Goal: Transaction & Acquisition: Purchase product/service

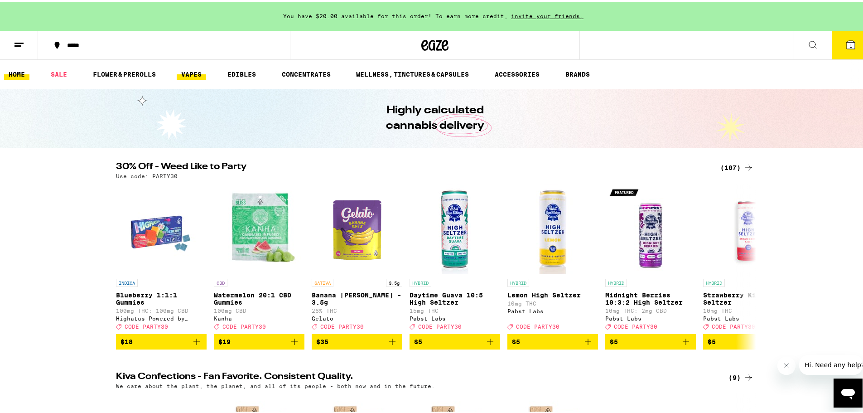
click at [194, 73] on link "VAPES" at bounding box center [191, 72] width 29 height 11
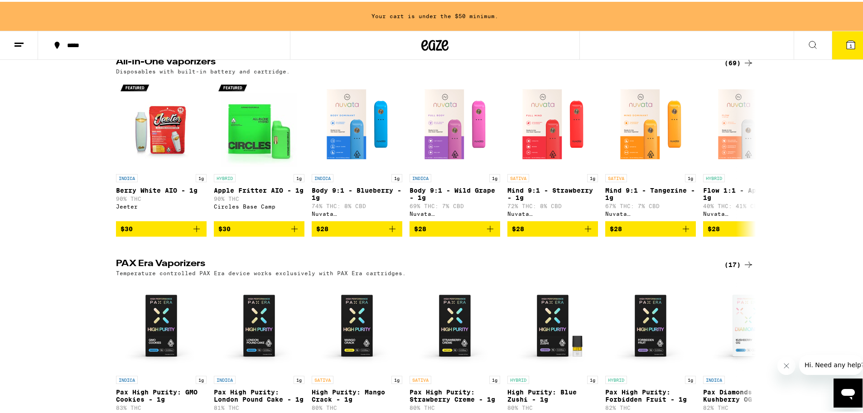
scroll to position [272, 0]
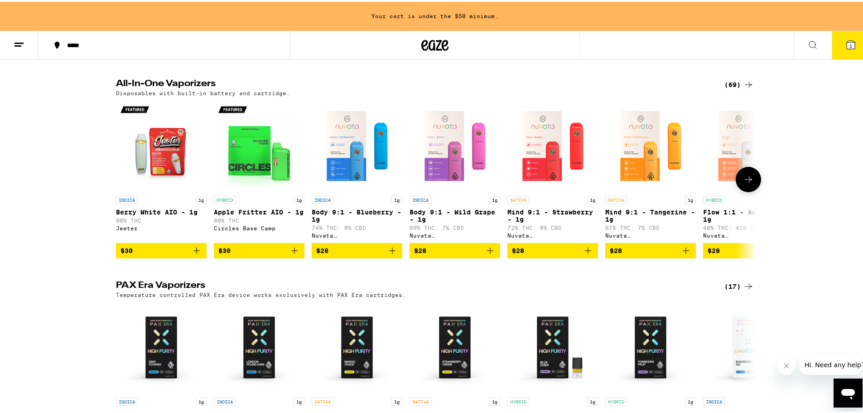
drag, startPoint x: 338, startPoint y: 156, endPoint x: 342, endPoint y: 160, distance: 5.2
click at [338, 156] on img "Open page for Body 9:1 - Blueberry - 1g from Nuvata (CA)" at bounding box center [357, 144] width 91 height 91
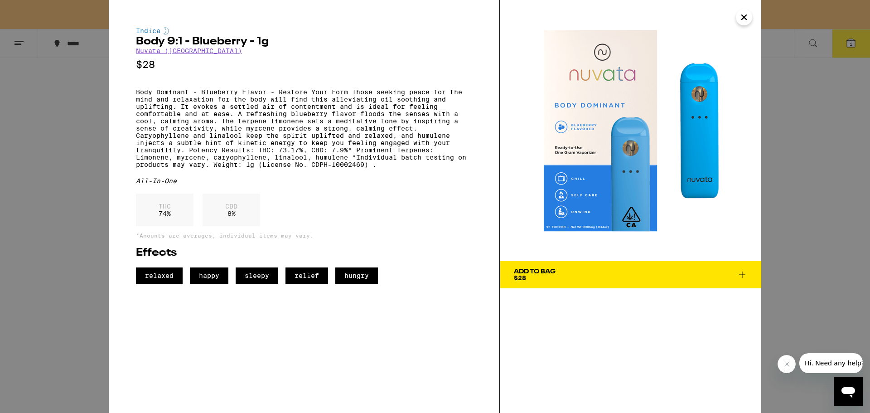
click at [742, 22] on icon "Close" at bounding box center [744, 17] width 11 height 14
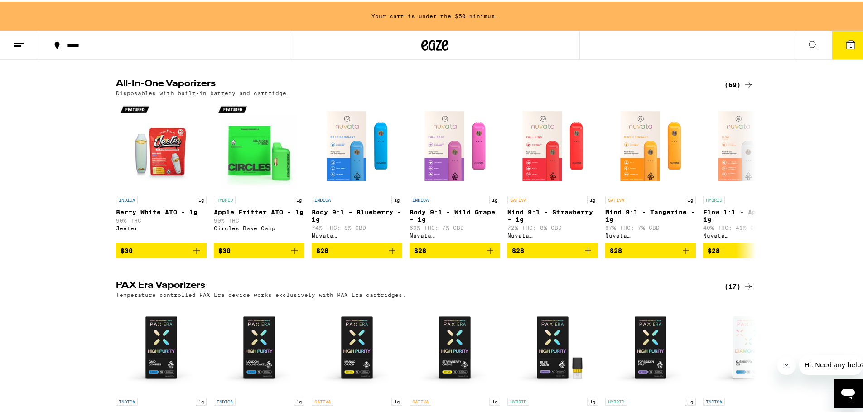
click at [745, 88] on icon at bounding box center [748, 83] width 11 height 11
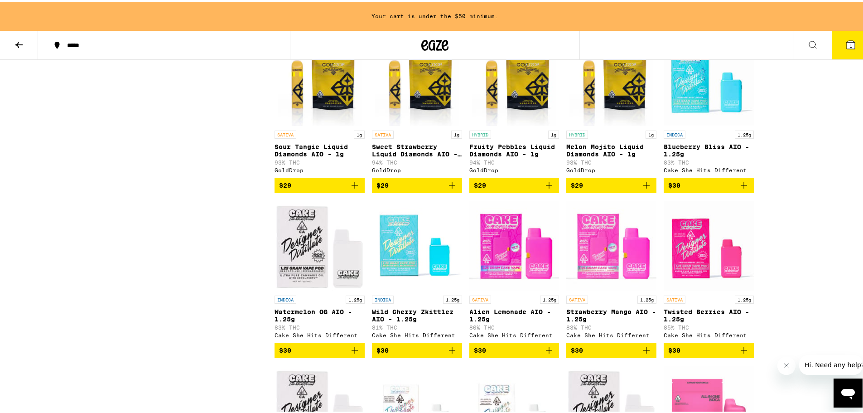
scroll to position [453, 0]
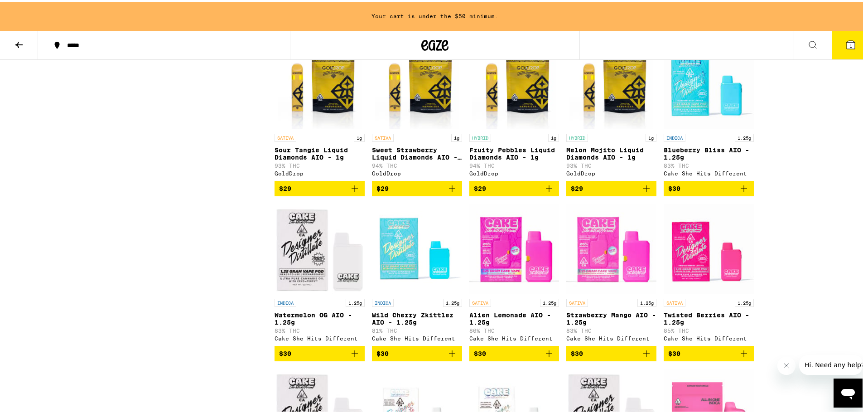
click at [744, 192] on icon "Add to bag" at bounding box center [744, 186] width 11 height 11
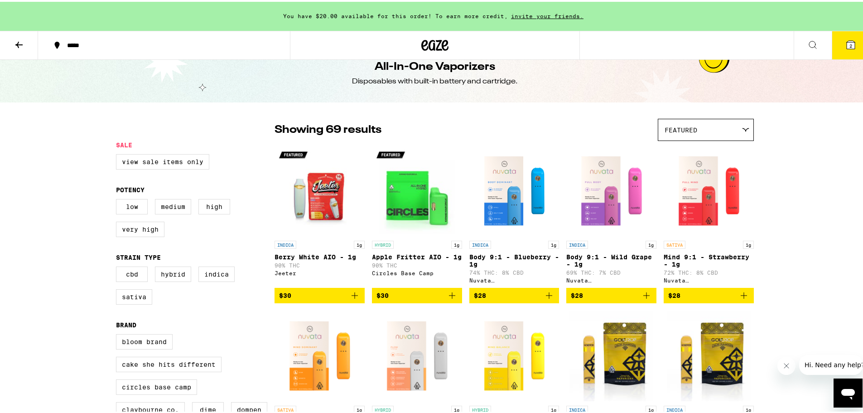
scroll to position [0, 0]
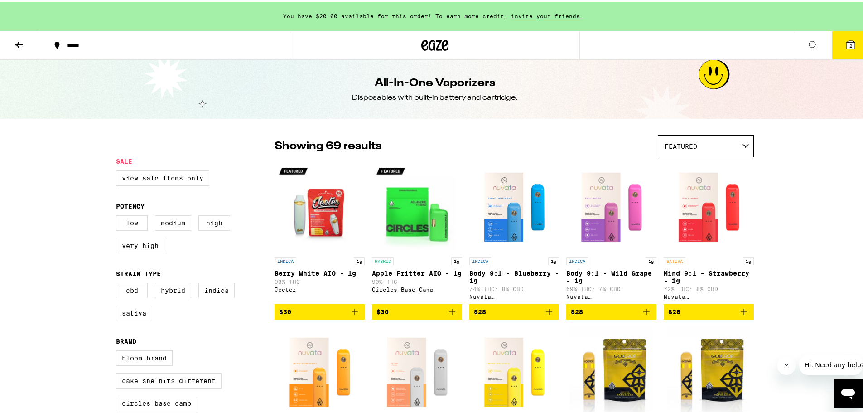
click at [18, 40] on icon at bounding box center [18, 43] width 7 height 6
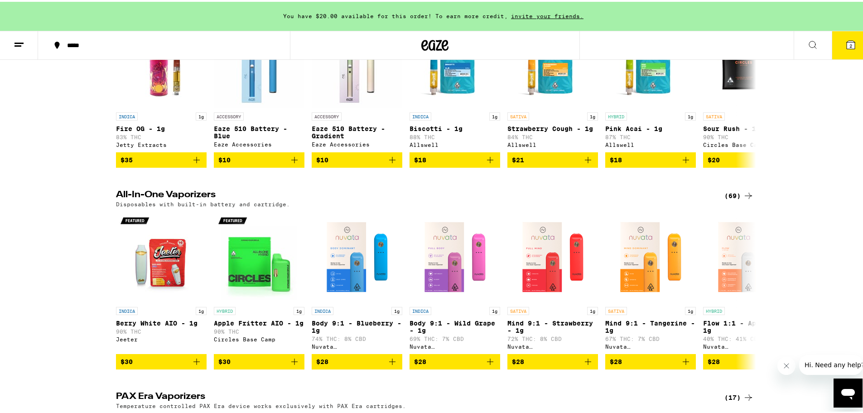
scroll to position [43, 0]
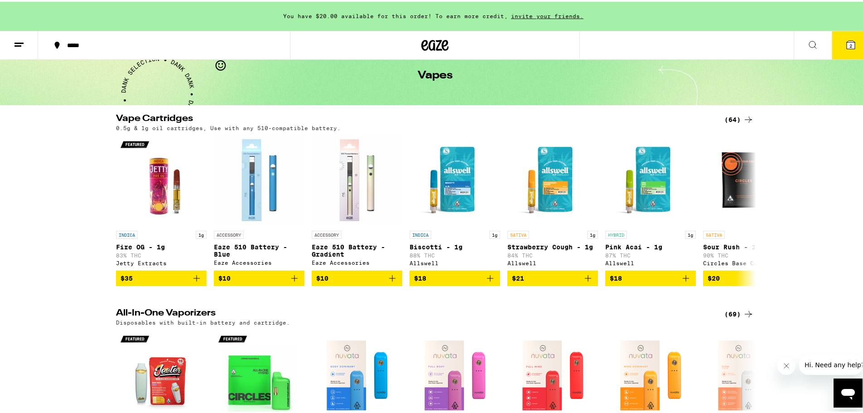
click at [747, 116] on icon at bounding box center [748, 117] width 11 height 11
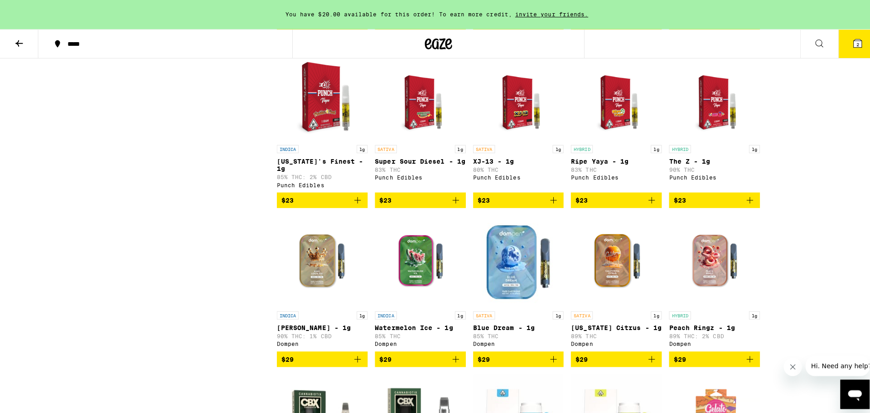
scroll to position [589, 0]
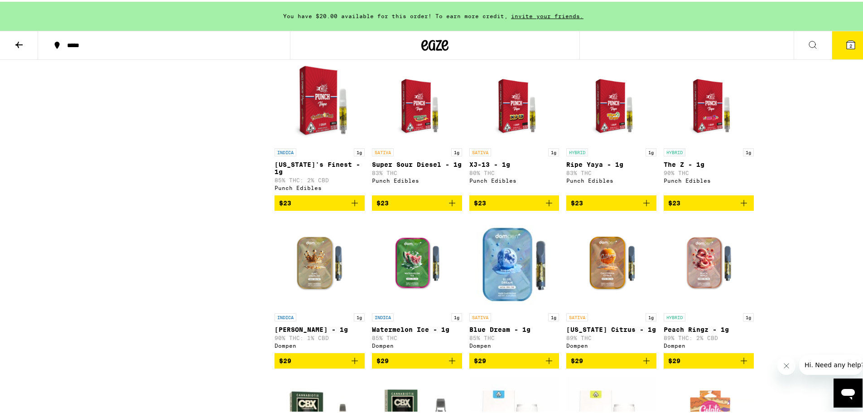
click at [349, 207] on icon "Add to bag" at bounding box center [354, 201] width 11 height 11
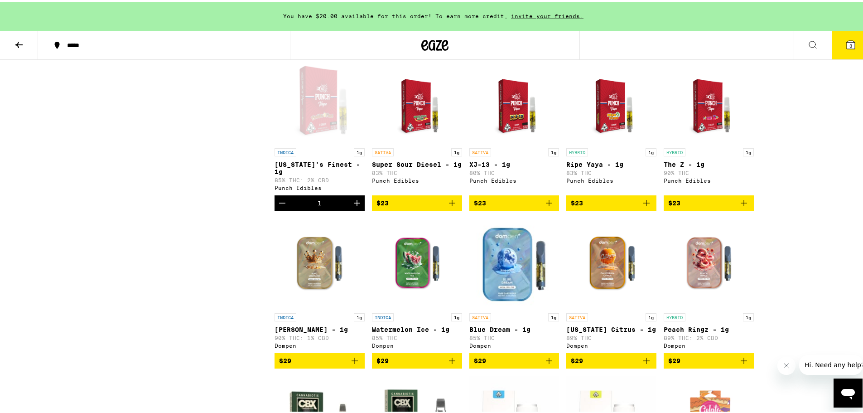
click at [850, 43] on span "3" at bounding box center [851, 43] width 3 height 5
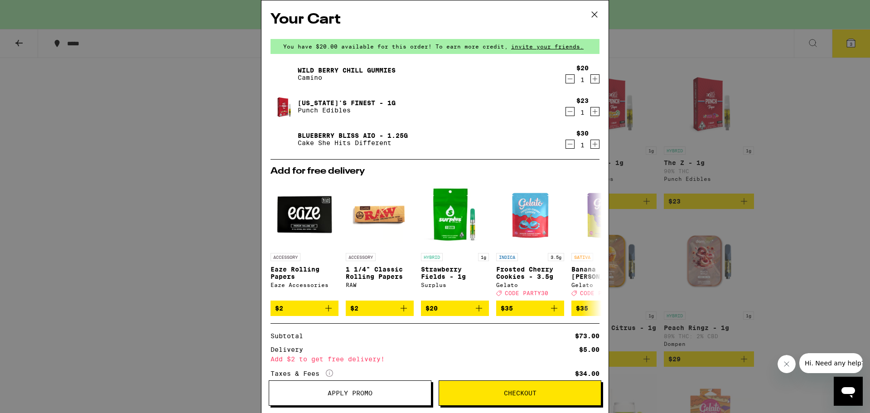
click at [566, 78] on icon "Decrement" at bounding box center [570, 78] width 8 height 11
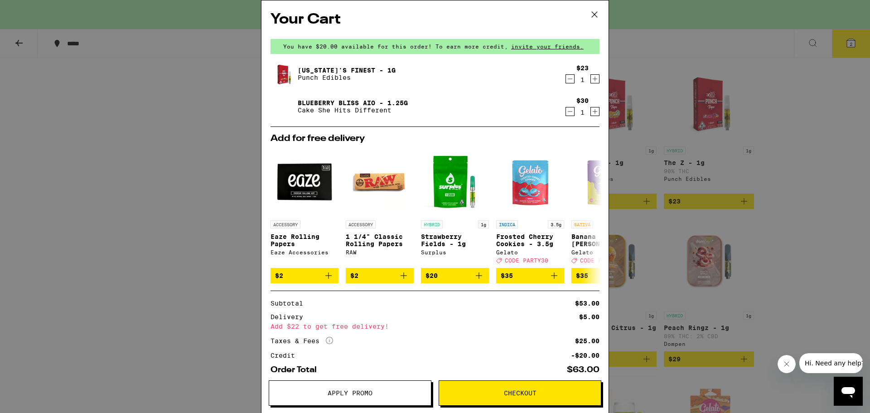
click at [792, 296] on div "Your Cart You have $20.00 available for this order! To earn more credit, invite…" at bounding box center [435, 206] width 870 height 413
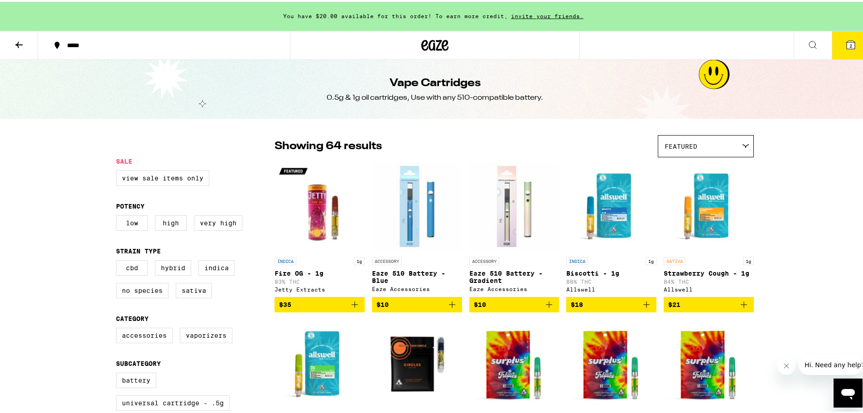
click at [25, 53] on button at bounding box center [19, 43] width 38 height 29
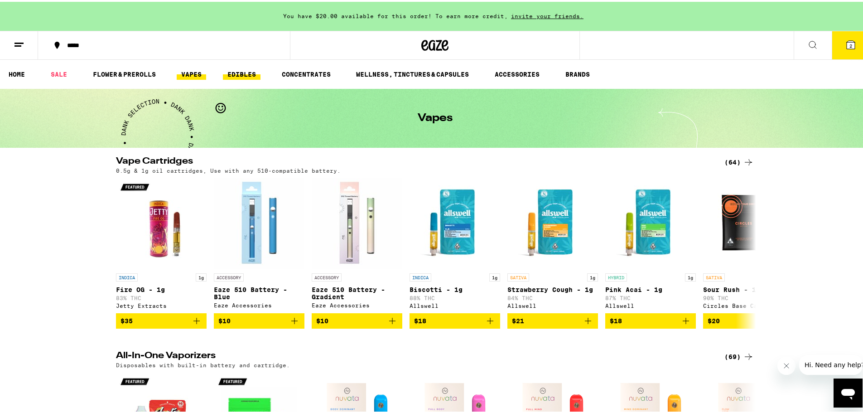
click at [237, 70] on link "EDIBLES" at bounding box center [242, 72] width 38 height 11
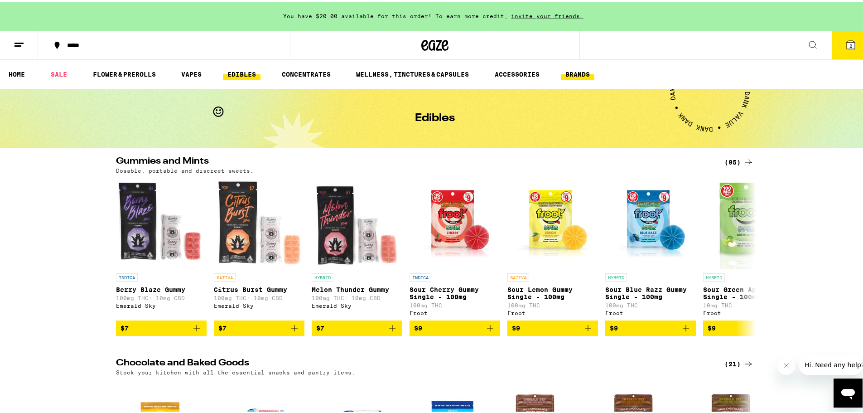
click at [584, 72] on link "BRANDS" at bounding box center [578, 72] width 34 height 11
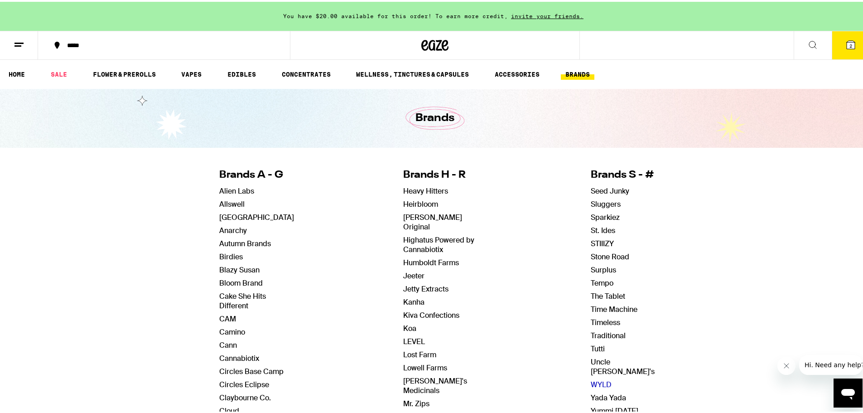
click at [591, 378] on link "WYLD" at bounding box center [601, 383] width 21 height 10
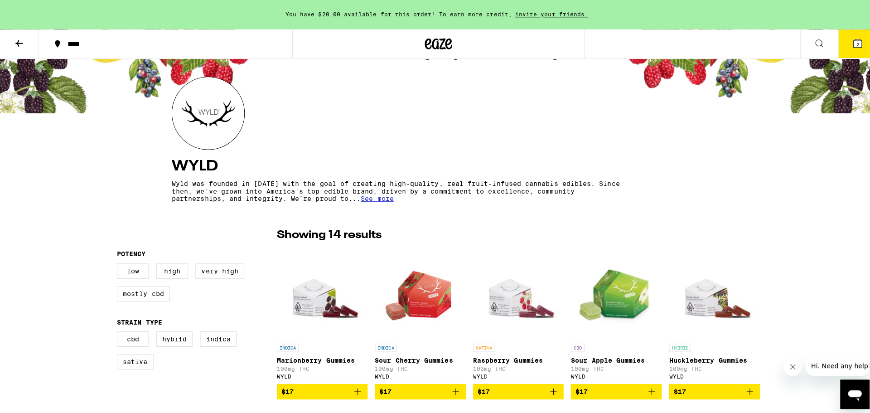
scroll to position [136, 0]
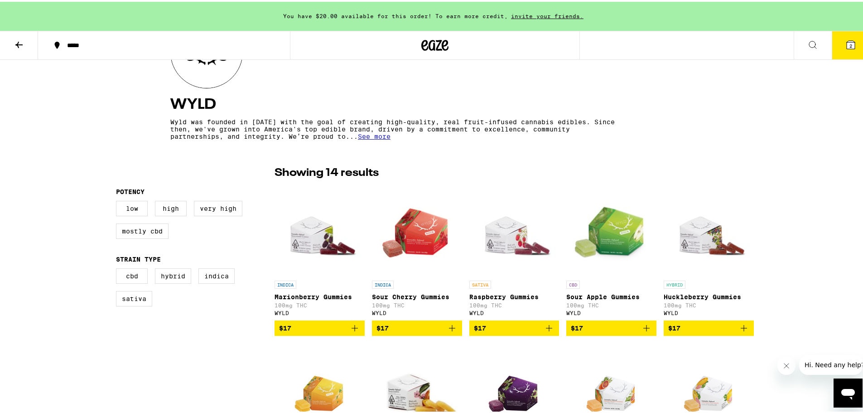
click at [354, 332] on icon "Add to bag" at bounding box center [354, 326] width 11 height 11
click at [847, 39] on icon at bounding box center [851, 43] width 8 height 8
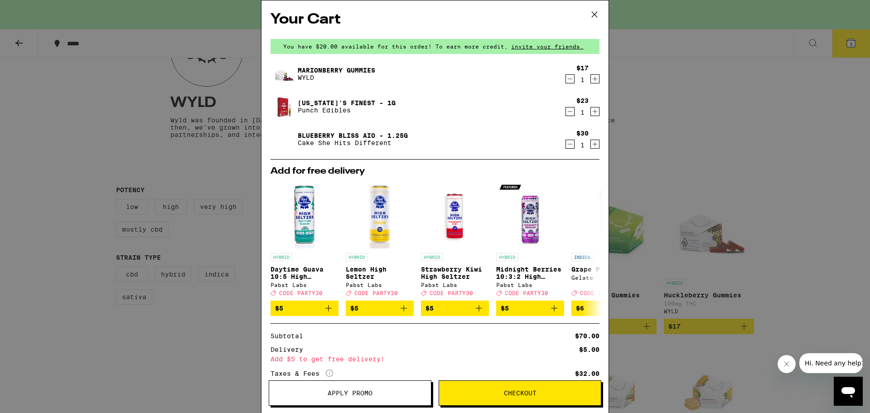
click at [566, 111] on icon "Decrement" at bounding box center [570, 111] width 8 height 11
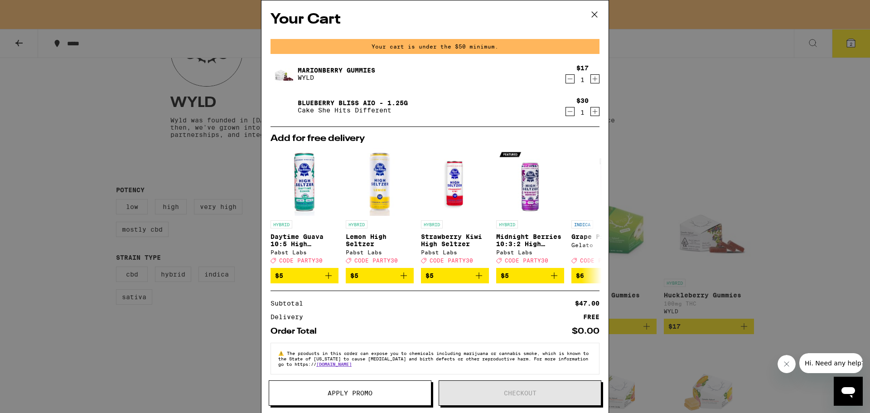
click at [591, 81] on icon "Increment" at bounding box center [595, 78] width 8 height 11
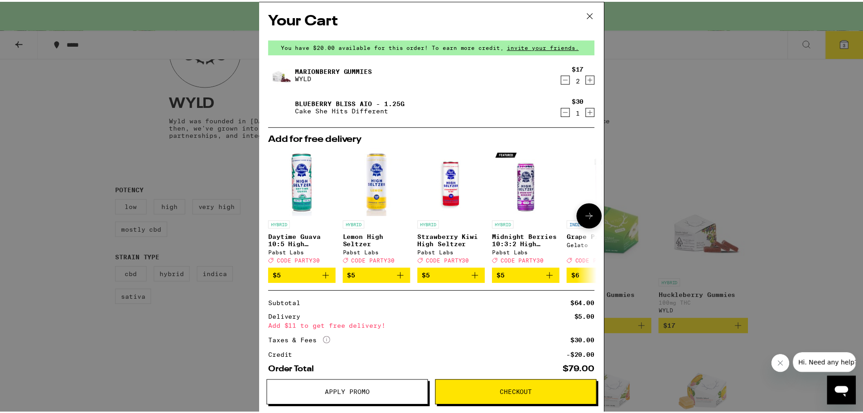
scroll to position [50, 0]
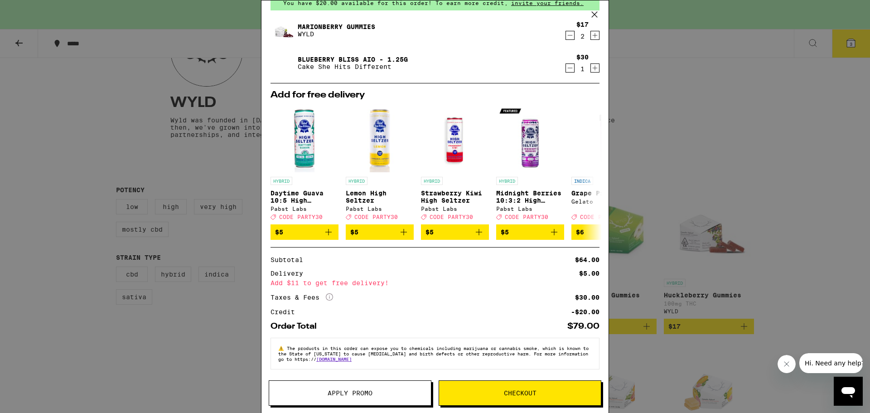
click at [594, 13] on icon at bounding box center [595, 15] width 14 height 14
